Goal: Go to known website: Access a specific website the user already knows

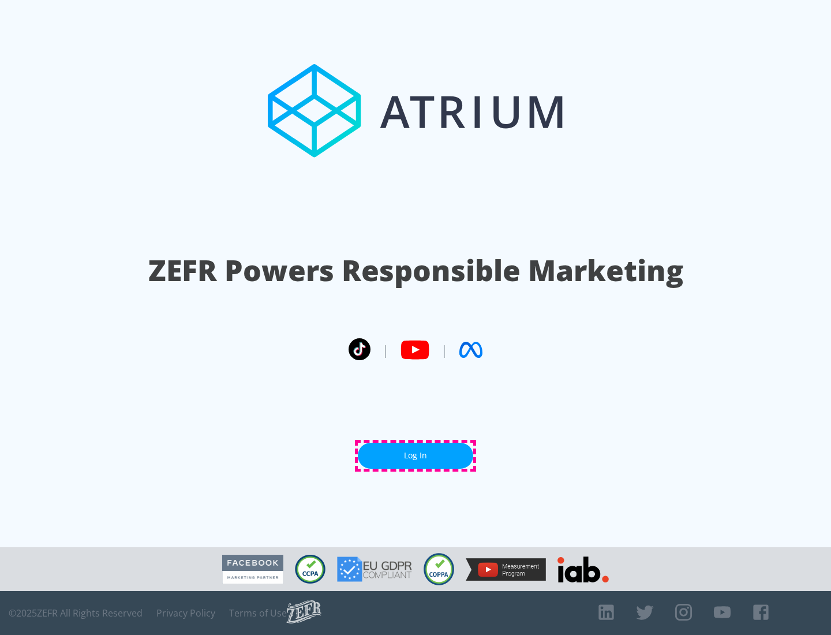
click at [416, 455] on link "Log In" at bounding box center [415, 456] width 115 height 26
